Goal: Information Seeking & Learning: Learn about a topic

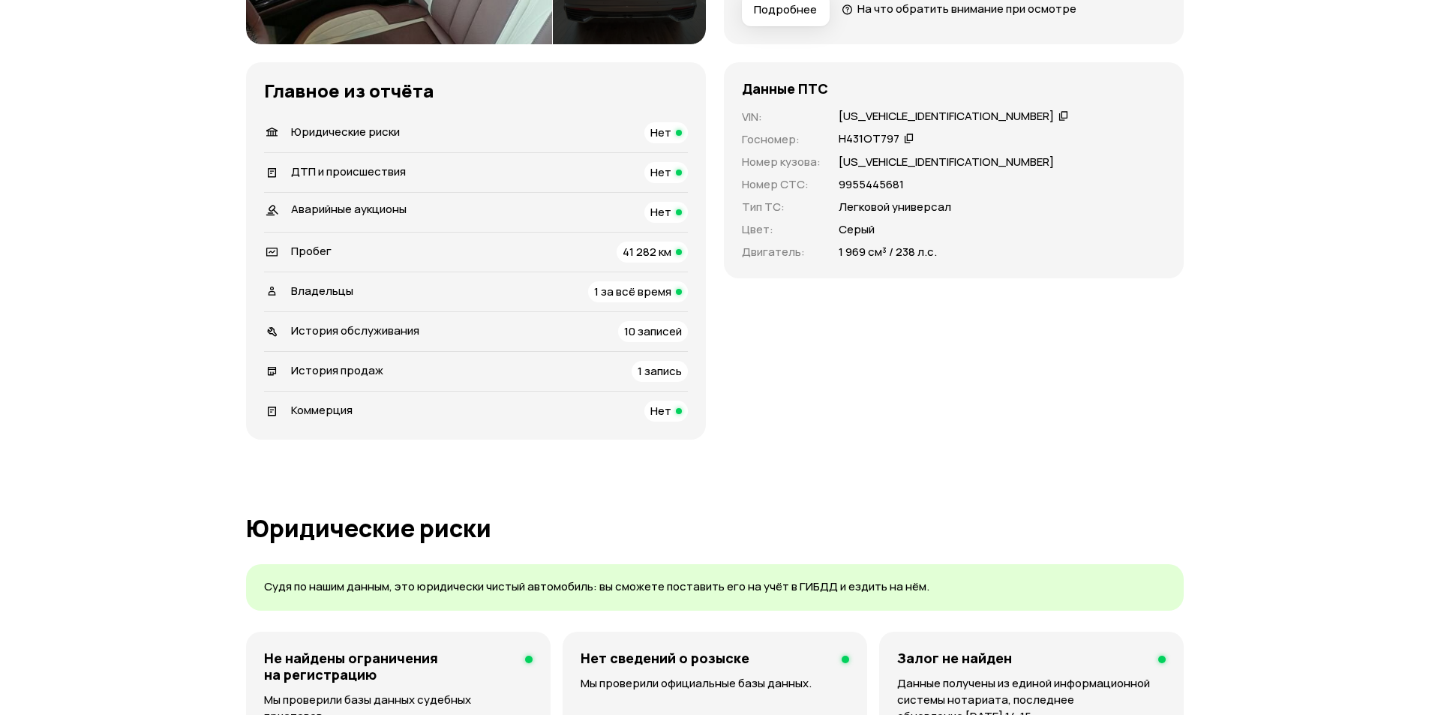
click at [627, 248] on span "41 282 км" at bounding box center [647, 252] width 49 height 16
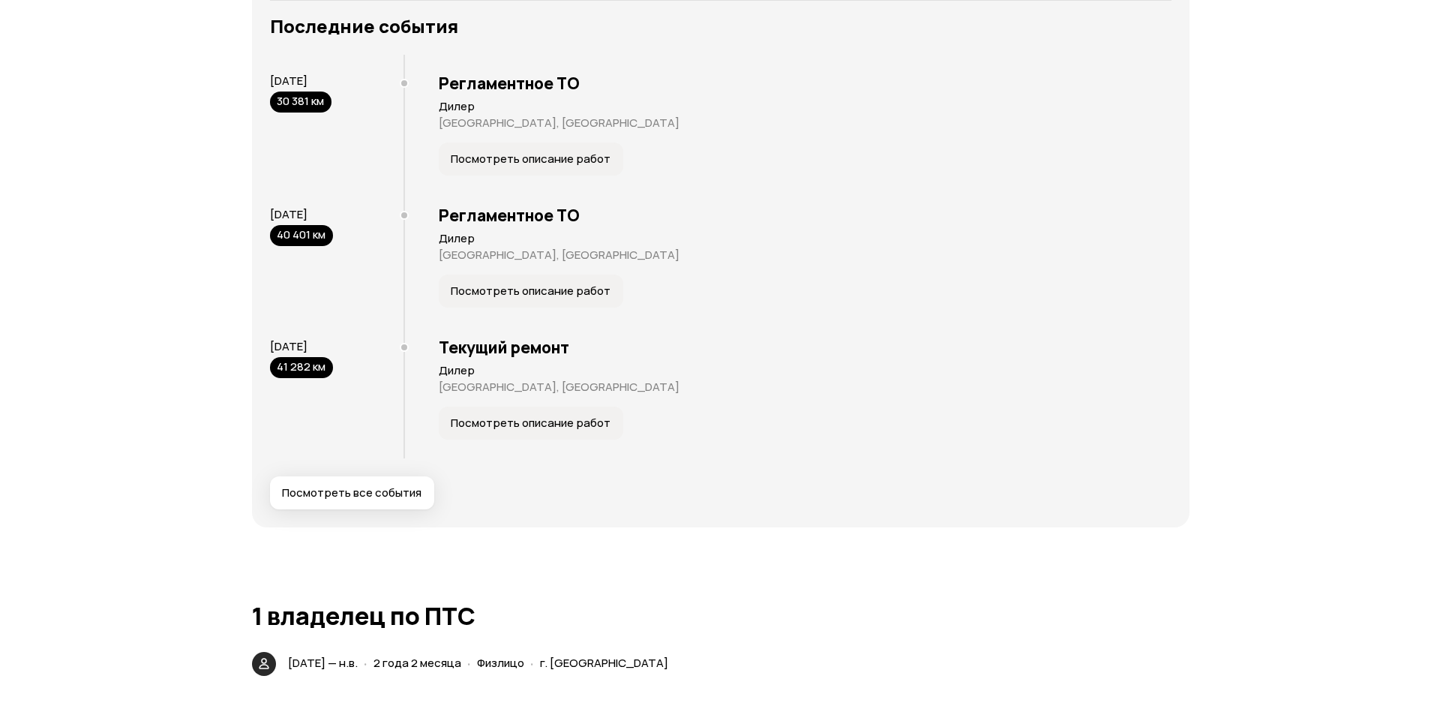
scroll to position [2776, 0]
click at [353, 499] on span "Посмотреть все события" at bounding box center [346, 493] width 140 height 15
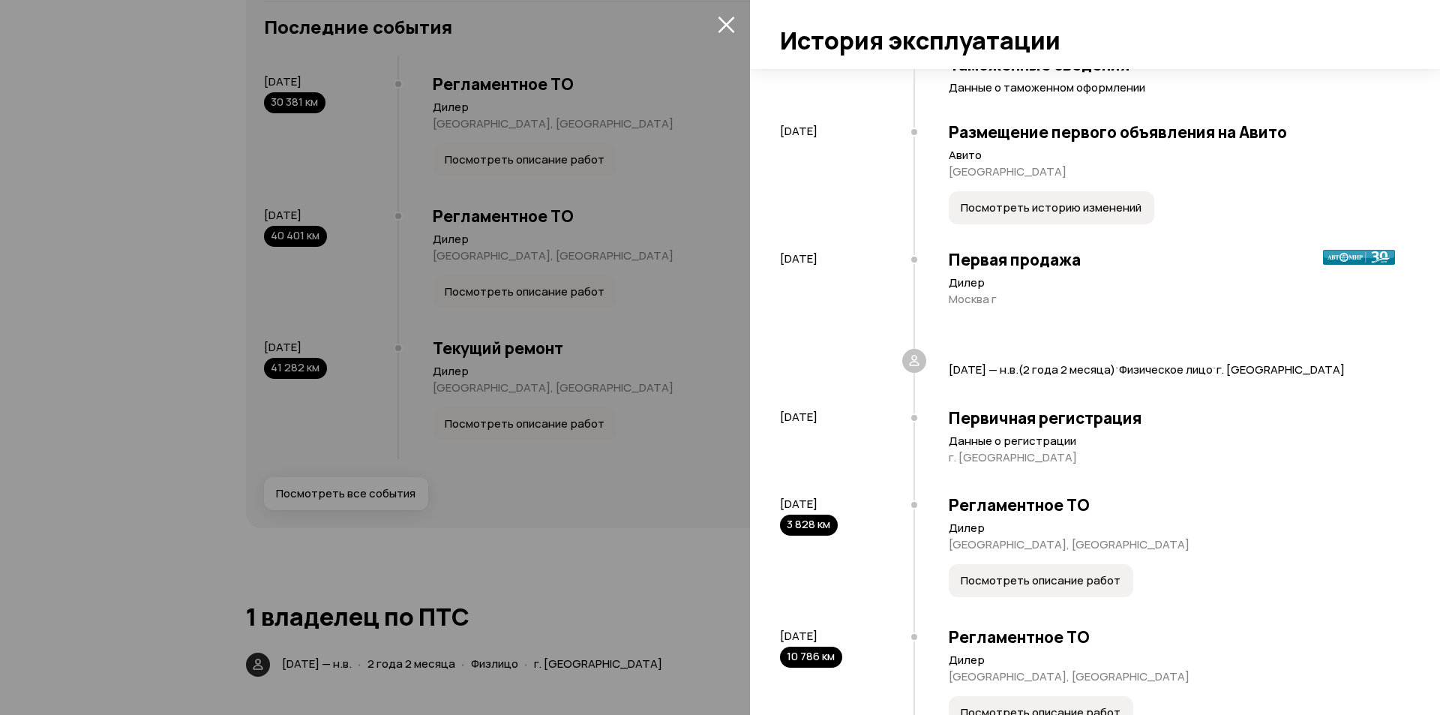
scroll to position [75, 0]
drag, startPoint x: 953, startPoint y: 279, endPoint x: 1013, endPoint y: 305, distance: 65.5
click at [1013, 305] on article "Дилер Москва г" at bounding box center [1172, 293] width 446 height 32
click at [1013, 305] on p "Москва г" at bounding box center [1172, 300] width 446 height 15
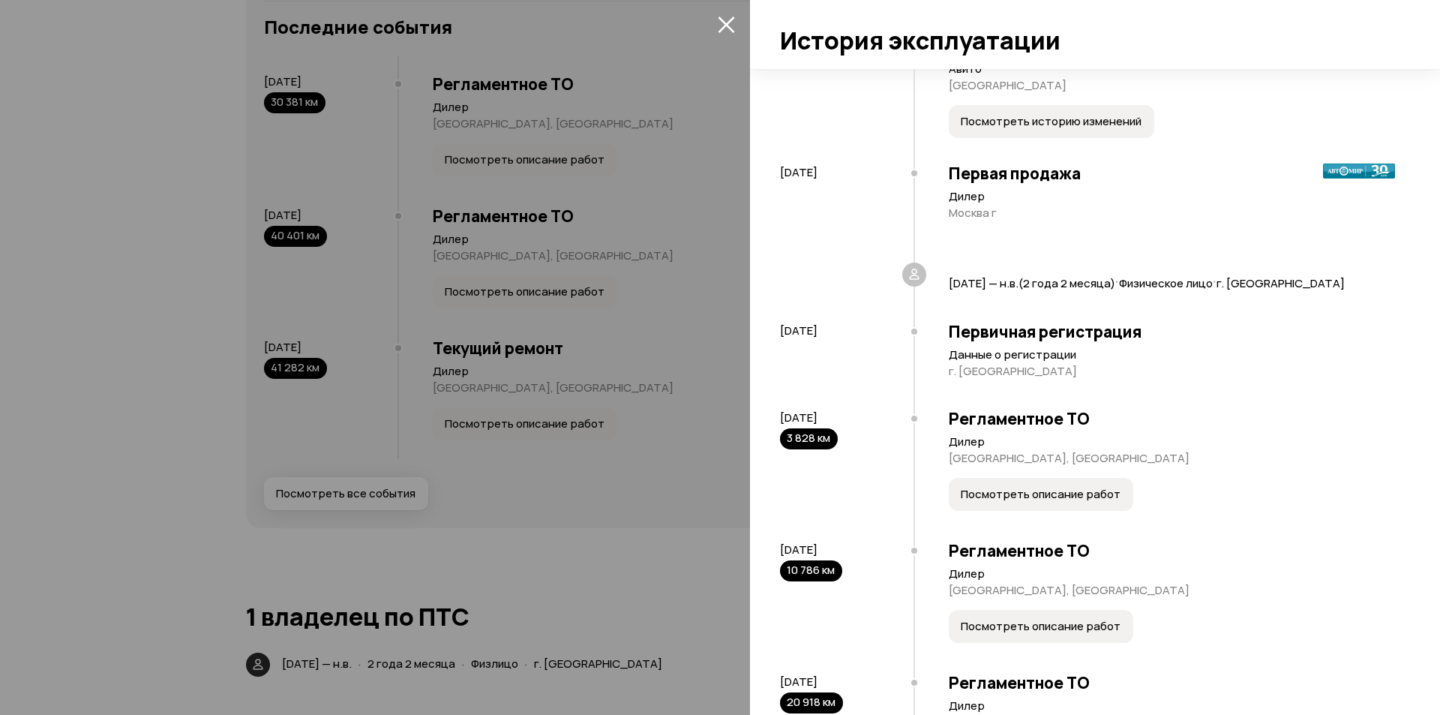
scroll to position [225, 0]
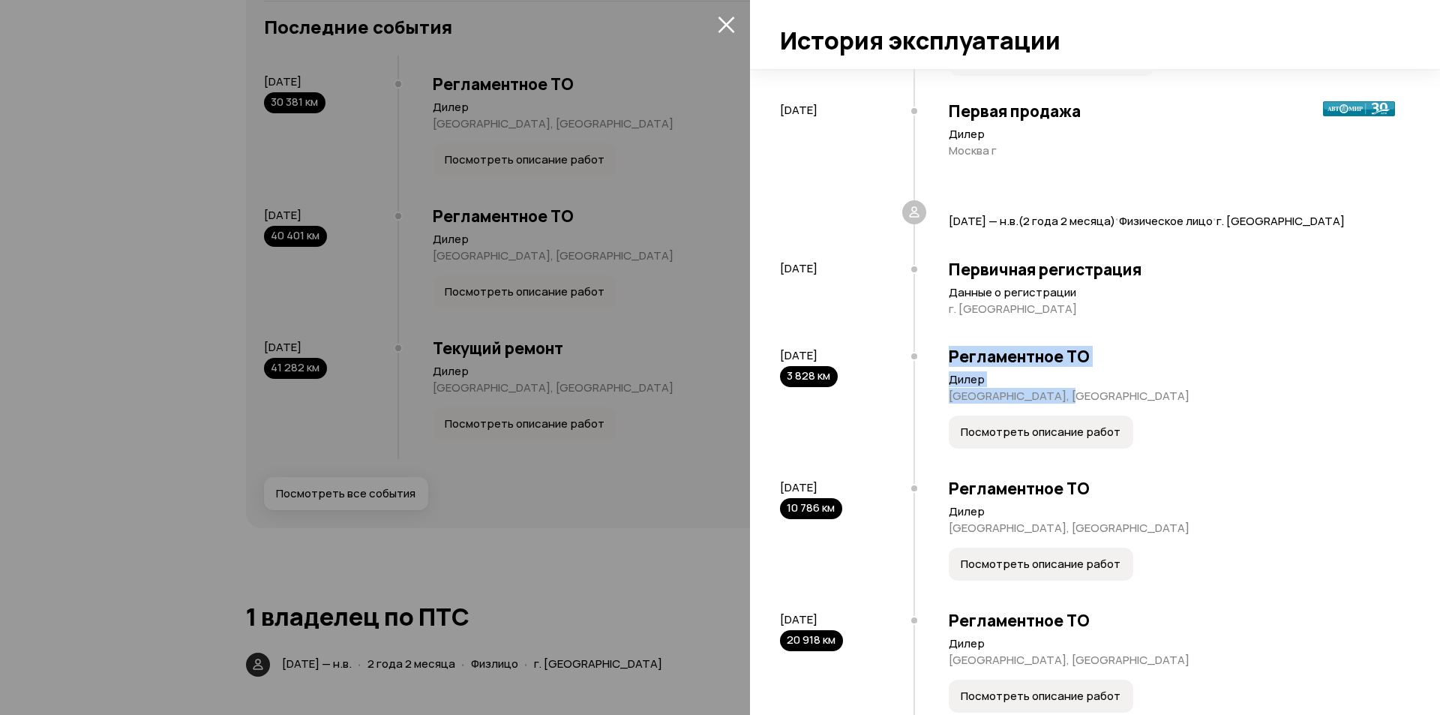
drag, startPoint x: 947, startPoint y: 363, endPoint x: 1065, endPoint y: 389, distance: 120.7
click at [1064, 389] on div "Регламентное ТО [GEOGRAPHIC_DATA], [GEOGRAPHIC_DATA] Посмотреть описание работ" at bounding box center [1155, 401] width 482 height 132
click at [1067, 389] on p "[GEOGRAPHIC_DATA], [GEOGRAPHIC_DATA]" at bounding box center [1172, 396] width 446 height 15
drag, startPoint x: 1099, startPoint y: 401, endPoint x: 941, endPoint y: 355, distance: 164.3
click at [941, 355] on div "Регламентное ТО [GEOGRAPHIC_DATA], [GEOGRAPHIC_DATA] Посмотреть описание работ" at bounding box center [1155, 401] width 482 height 132
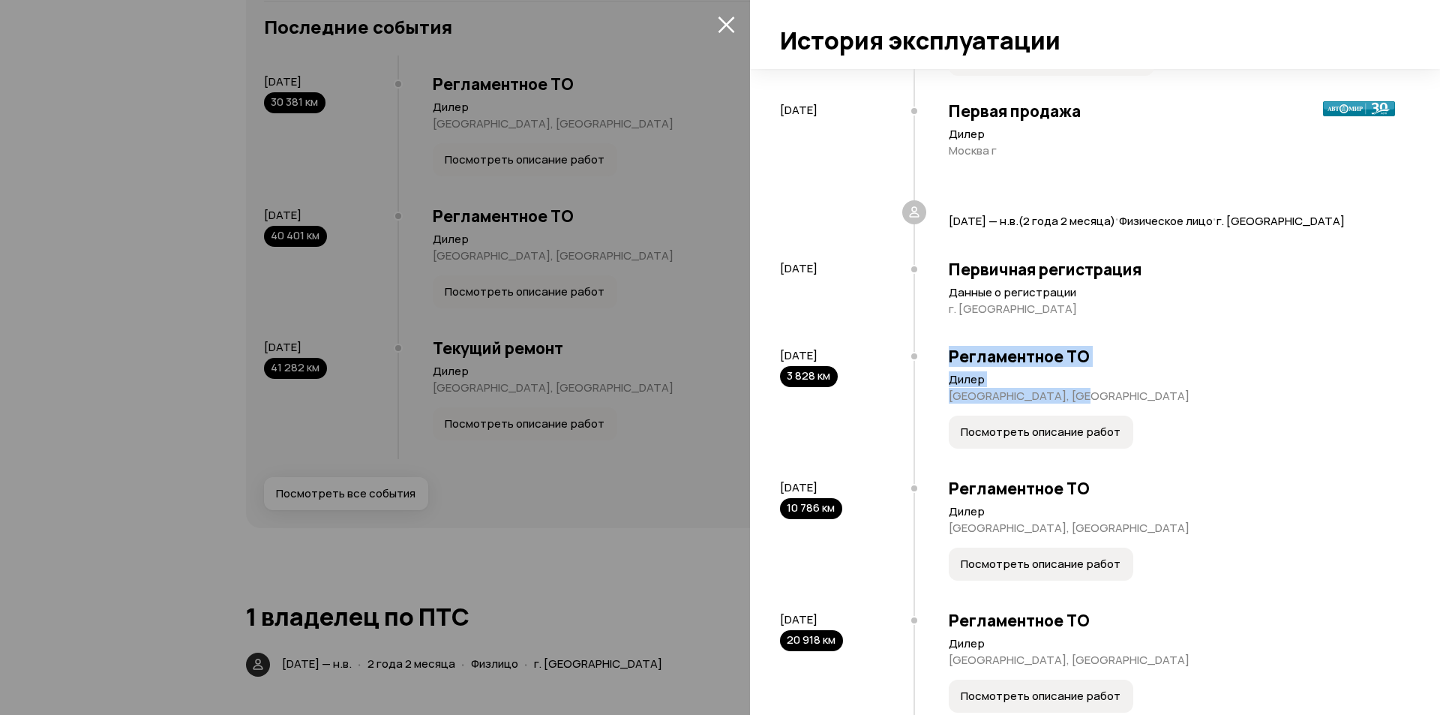
click at [941, 355] on div "Регламентное ТО [GEOGRAPHIC_DATA], [GEOGRAPHIC_DATA] Посмотреть описание работ" at bounding box center [1155, 401] width 482 height 132
drag, startPoint x: 941, startPoint y: 355, endPoint x: 1074, endPoint y: 384, distance: 135.2
click at [1074, 384] on div "Регламентное ТО [GEOGRAPHIC_DATA], [GEOGRAPHIC_DATA] Посмотреть описание работ" at bounding box center [1155, 401] width 482 height 132
click at [1074, 384] on p "Дилер" at bounding box center [1172, 379] width 446 height 15
click at [1065, 425] on span "Посмотреть описание работ" at bounding box center [1041, 432] width 160 height 15
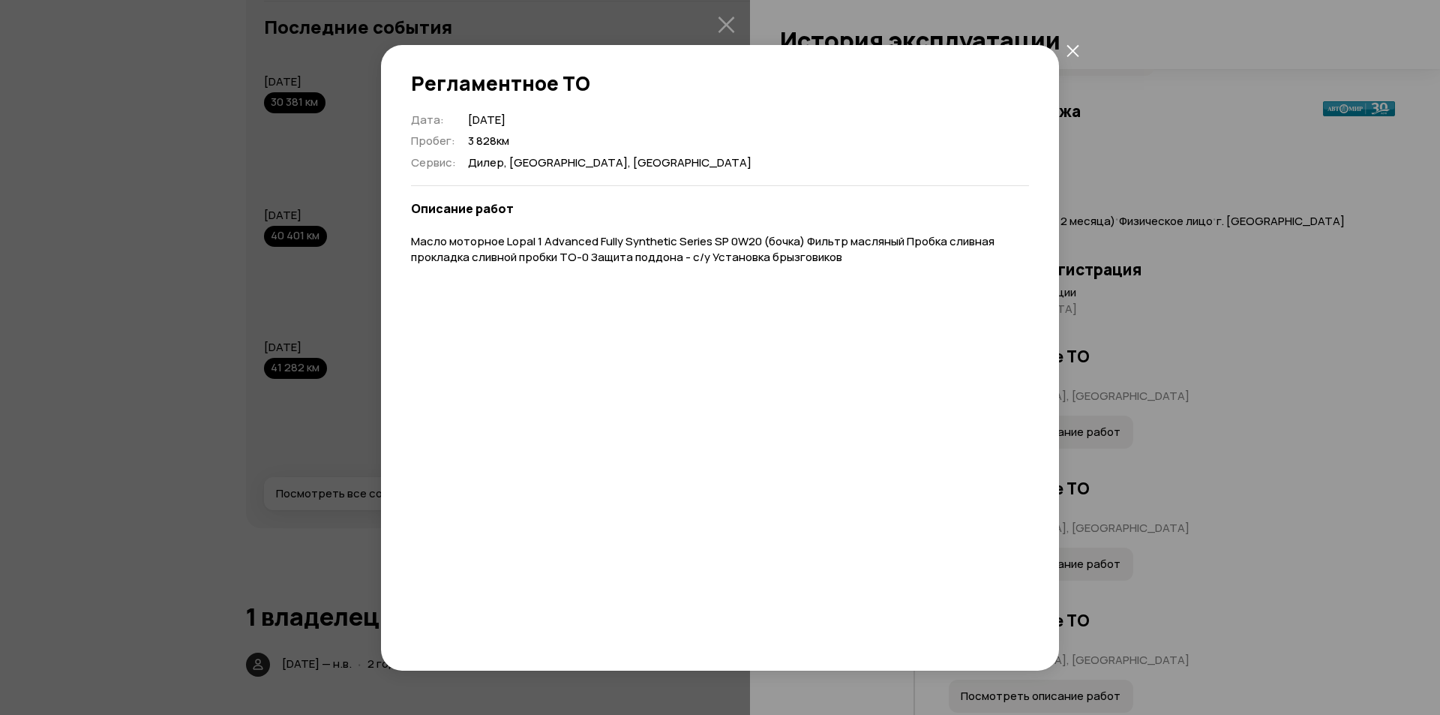
click at [1072, 53] on icon "закрыть" at bounding box center [1073, 51] width 12 height 12
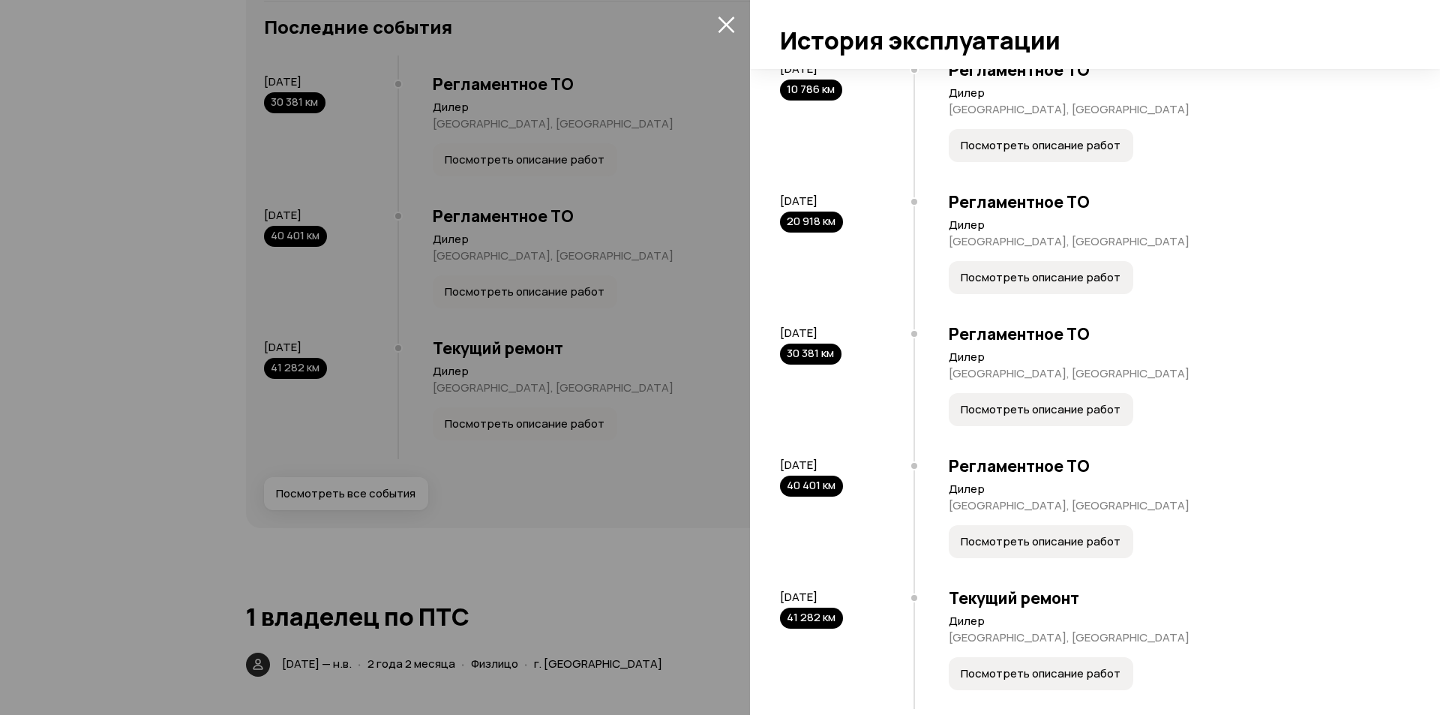
scroll to position [668, 0]
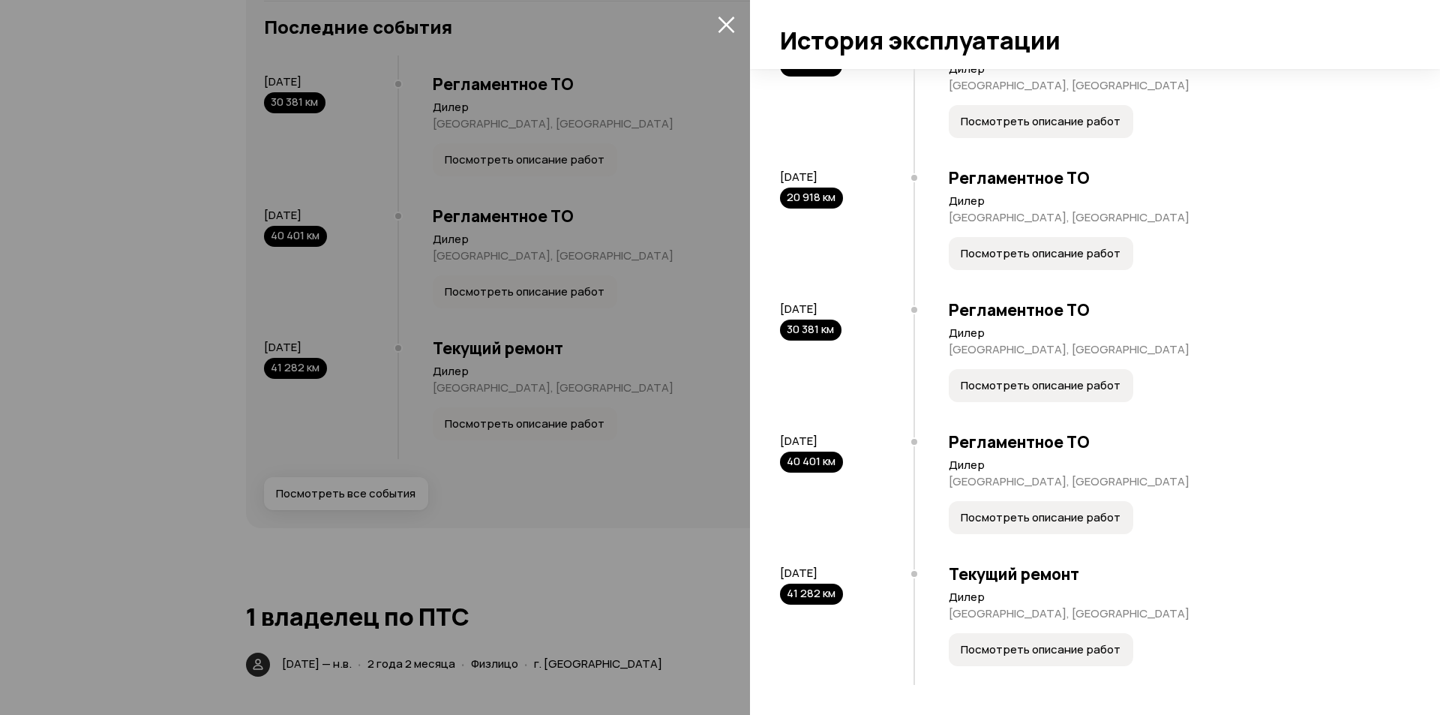
click at [1018, 664] on button "Посмотреть описание работ" at bounding box center [1041, 649] width 185 height 33
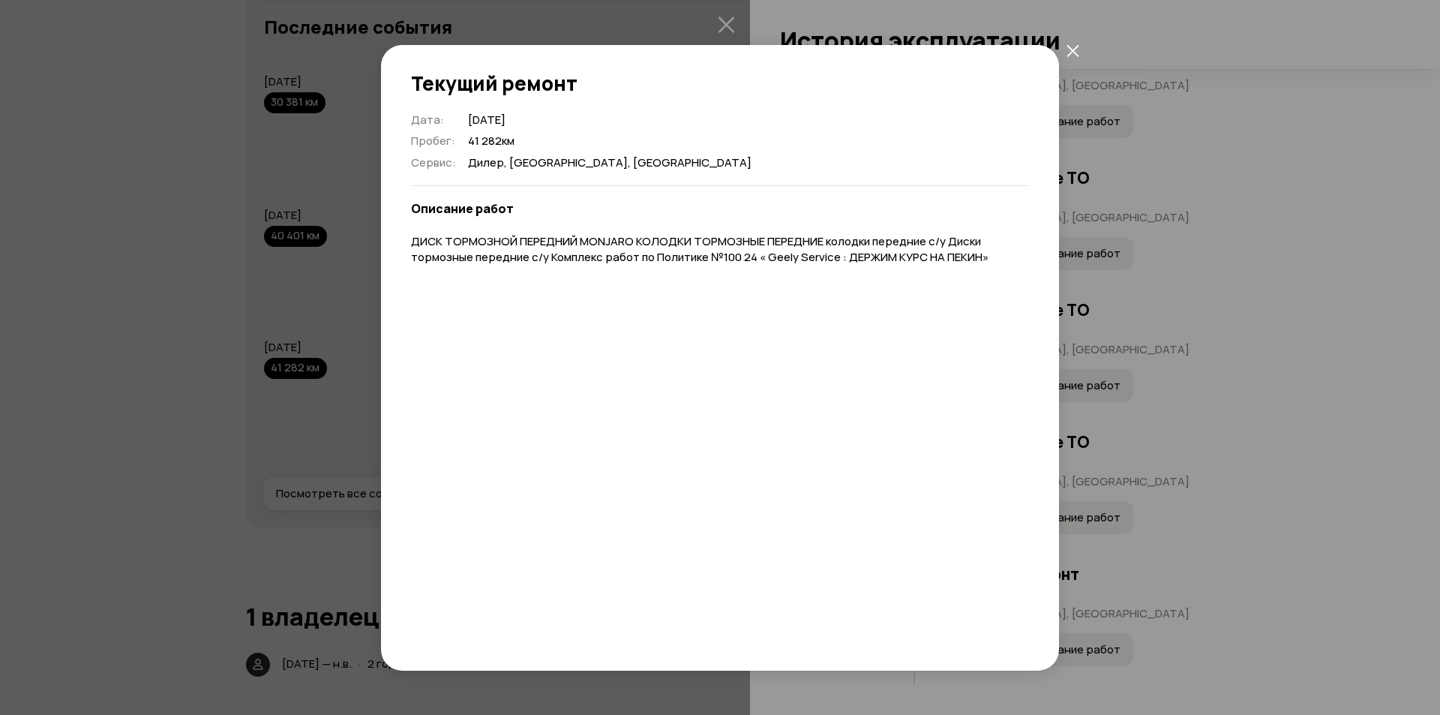
click at [1067, 55] on icon "закрыть" at bounding box center [1073, 50] width 13 height 13
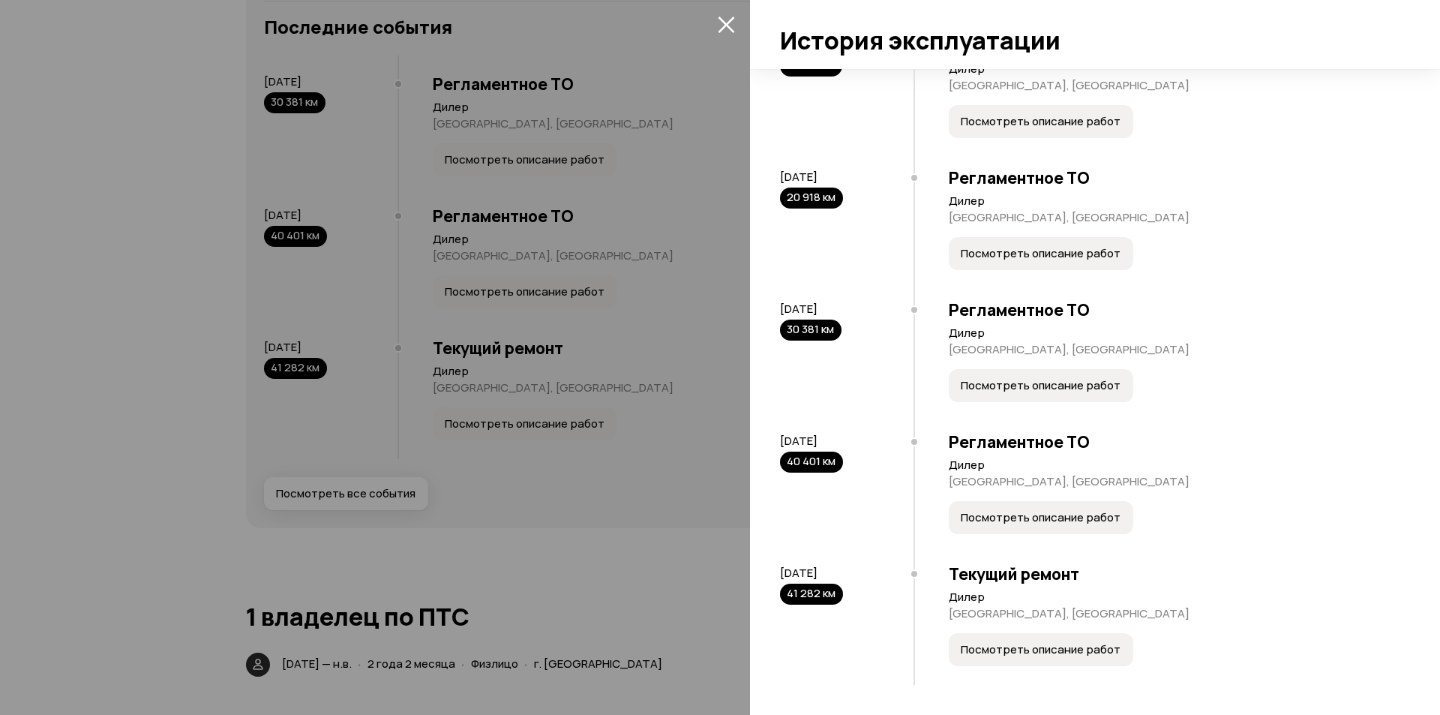
click at [1068, 535] on div "Регламентное ТО [GEOGRAPHIC_DATA], [GEOGRAPHIC_DATA] Посмотреть описание работ" at bounding box center [1155, 487] width 482 height 132
click at [1068, 530] on button "Посмотреть описание работ" at bounding box center [1041, 517] width 185 height 33
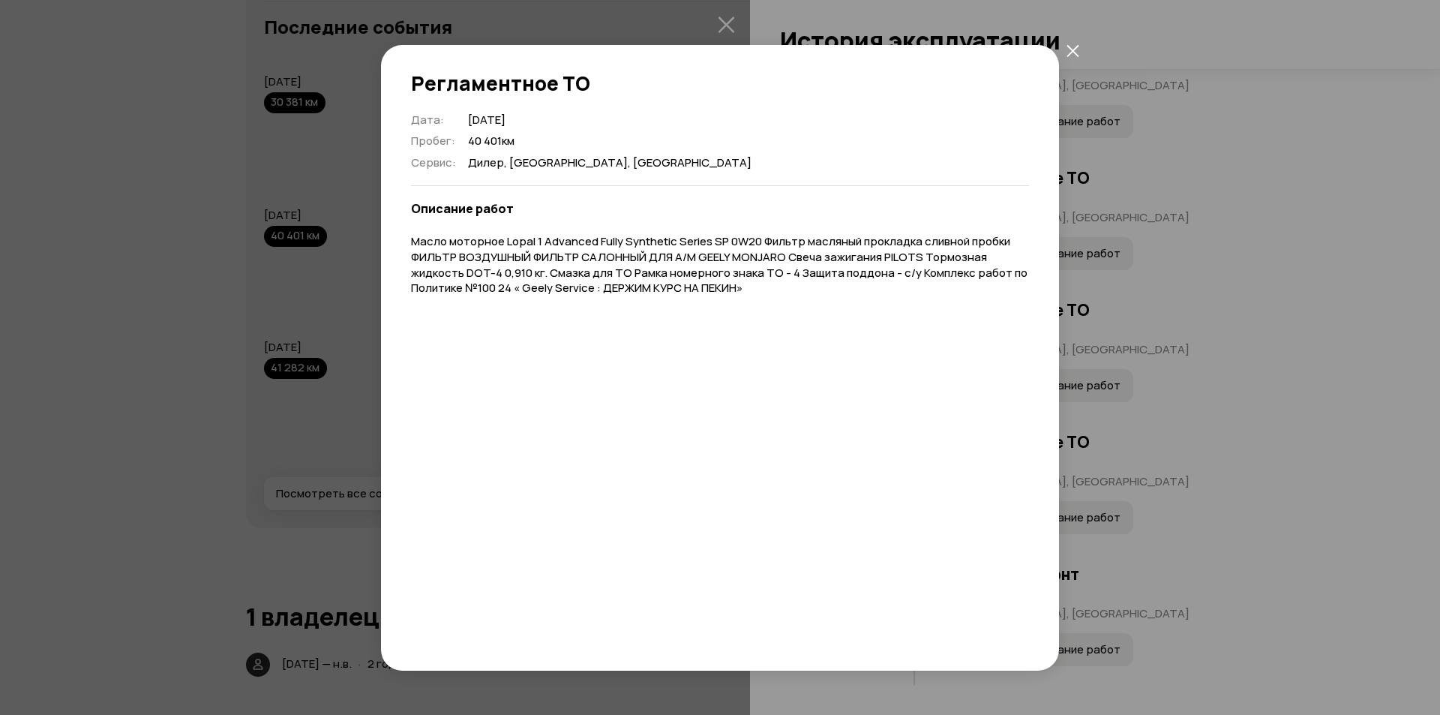
click at [1071, 52] on icon "закрыть" at bounding box center [1073, 51] width 12 height 12
